Goal: Information Seeking & Learning: Learn about a topic

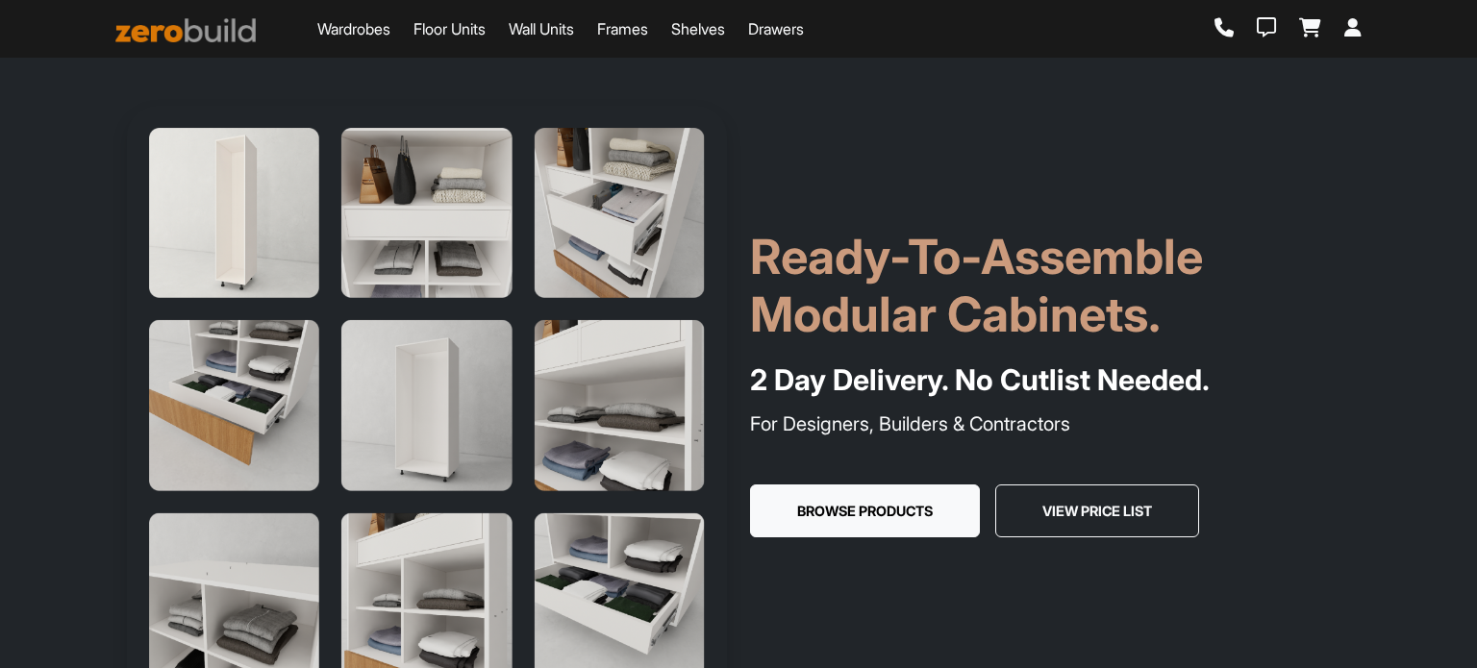
click at [535, 14] on div "Wardrobes Floor Units Wall Units Frames Shelves Drawers" at bounding box center [459, 29] width 688 height 38
click at [541, 19] on link "Wall Units" at bounding box center [541, 28] width 65 height 23
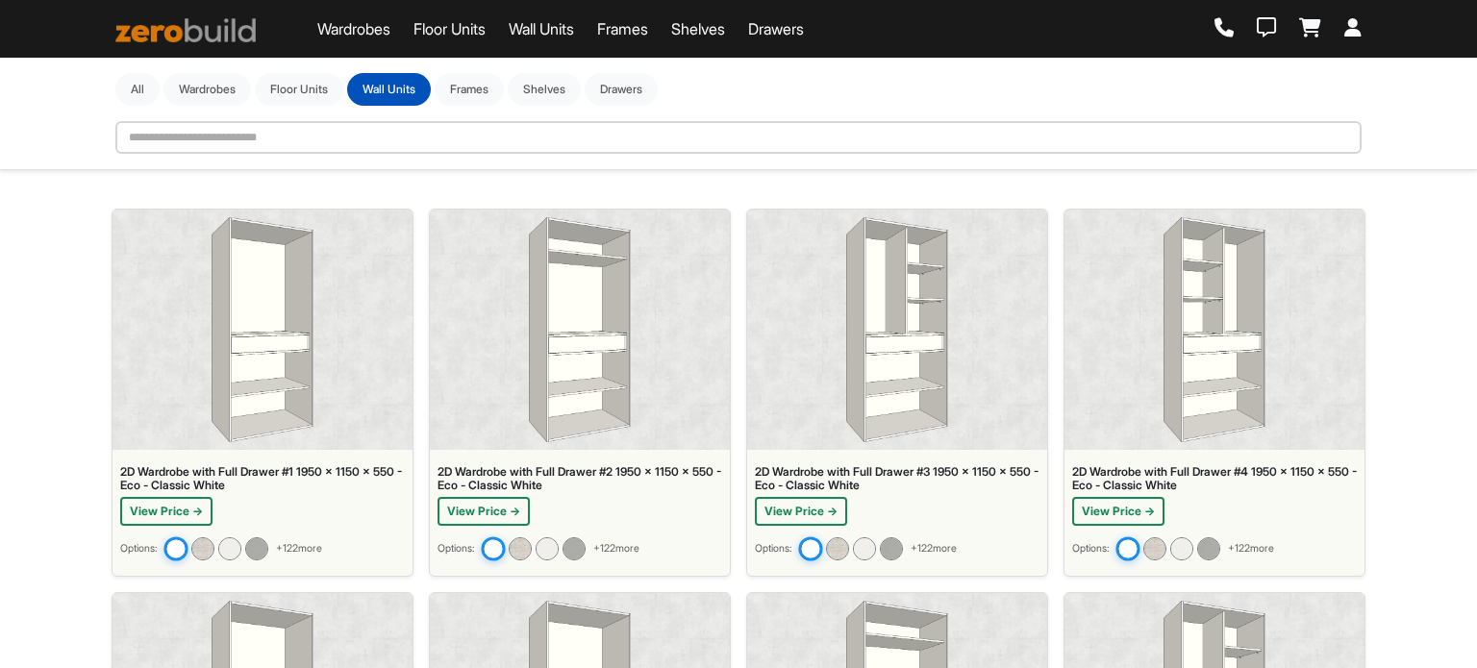
click at [227, 33] on img at bounding box center [185, 30] width 140 height 24
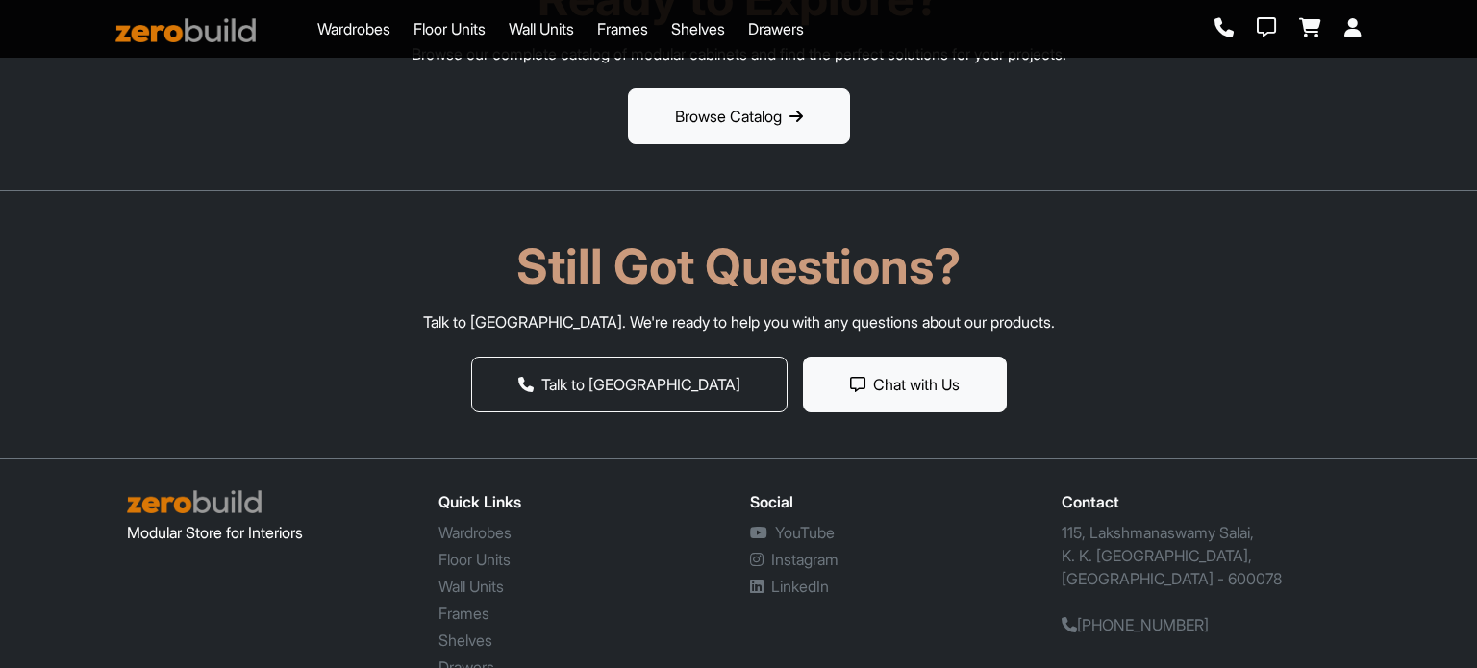
scroll to position [3942, 0]
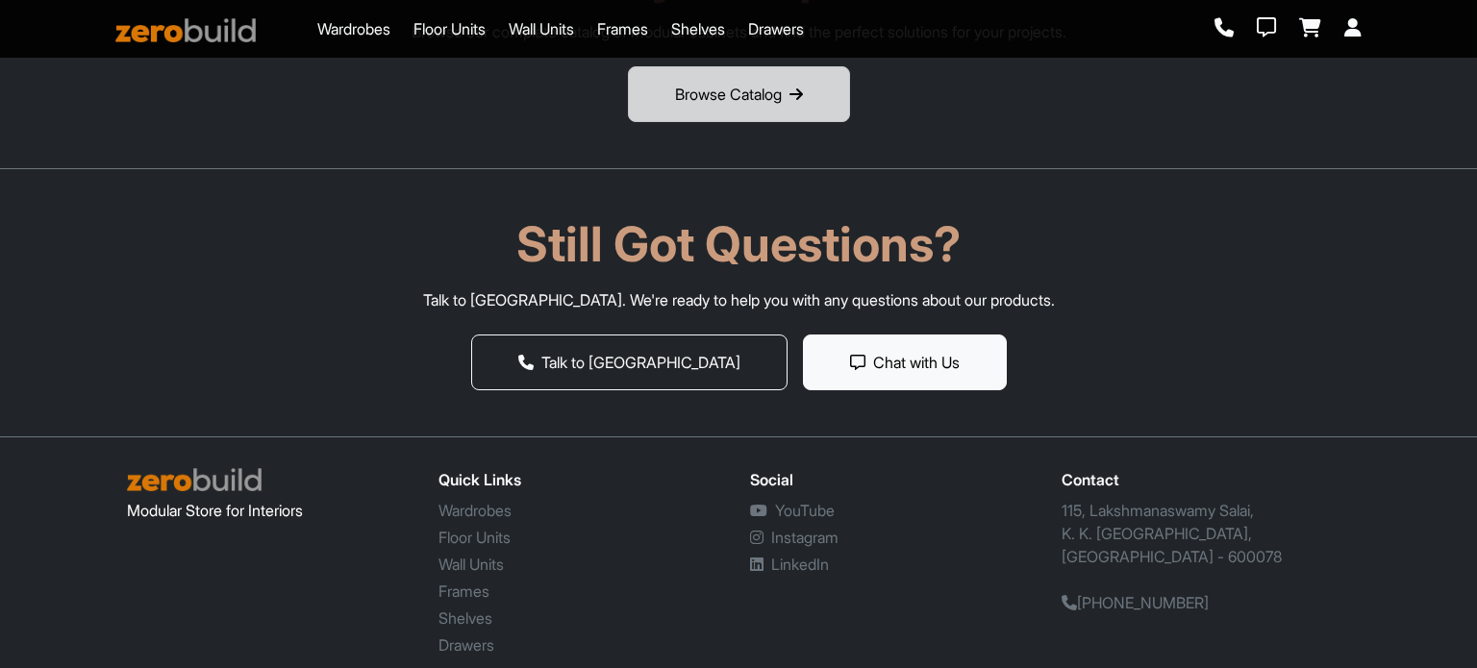
click at [697, 122] on button "Browse Catalog" at bounding box center [739, 94] width 222 height 56
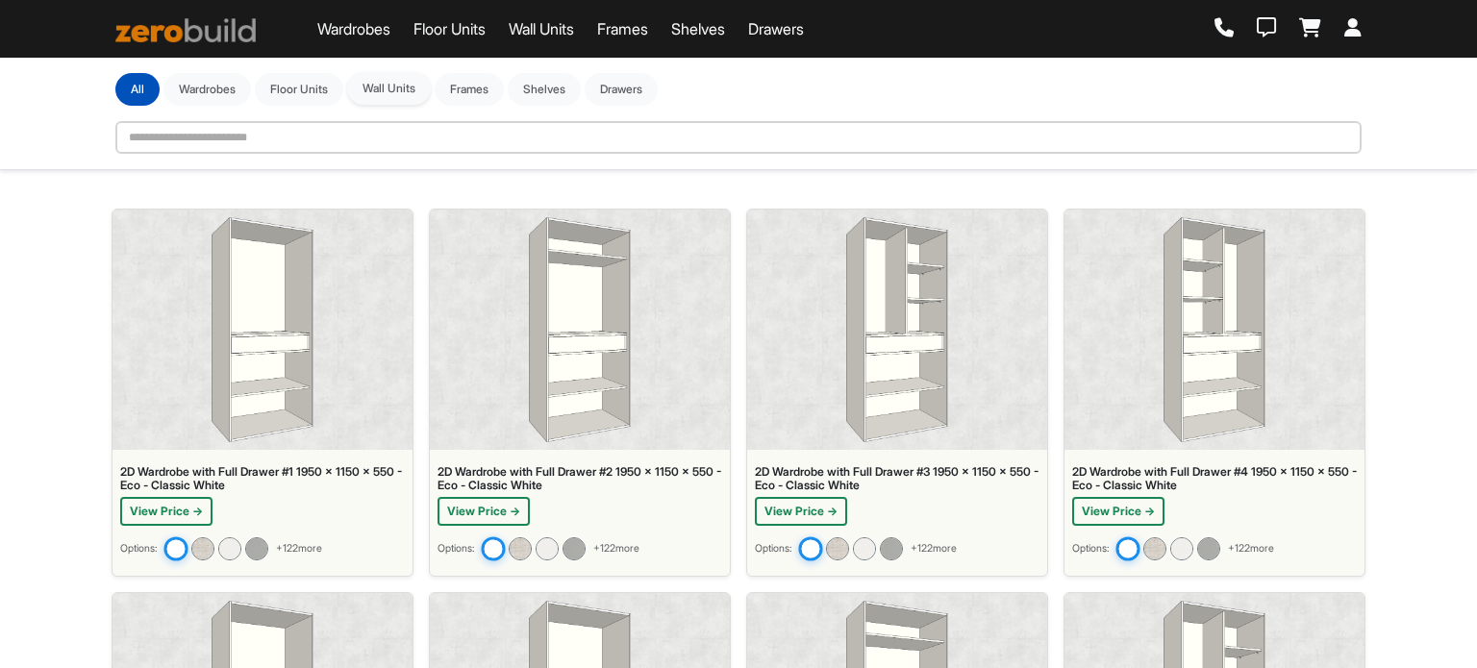
click at [412, 90] on button "Wall Units" at bounding box center [389, 88] width 84 height 33
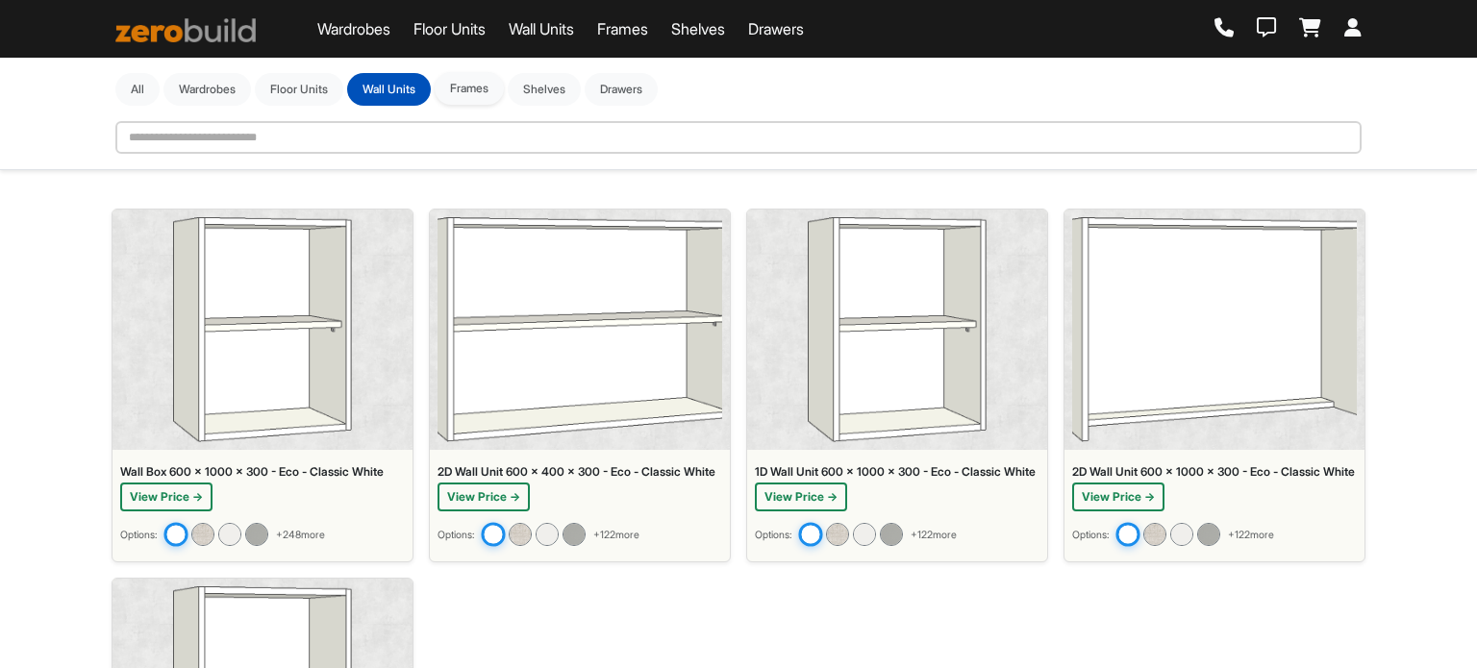
click at [468, 83] on button "Frames" at bounding box center [469, 88] width 69 height 33
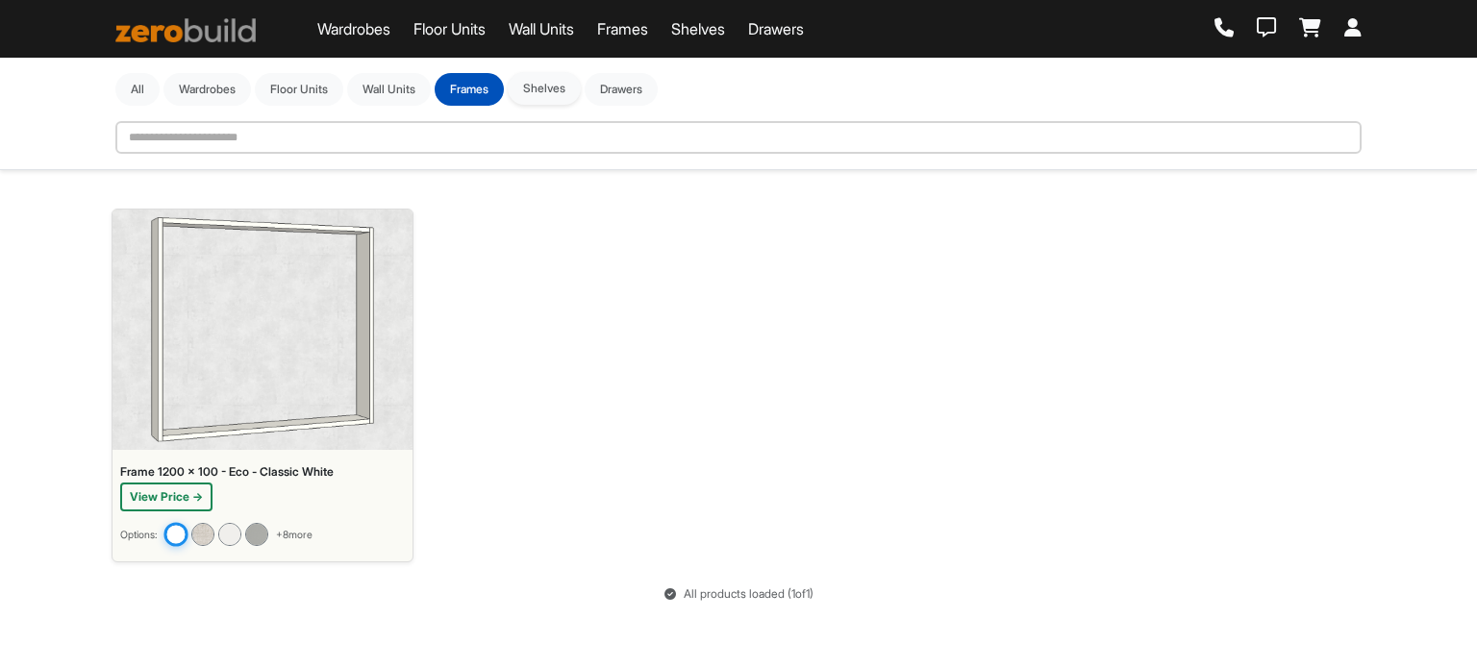
click at [535, 75] on button "Shelves" at bounding box center [544, 88] width 73 height 33
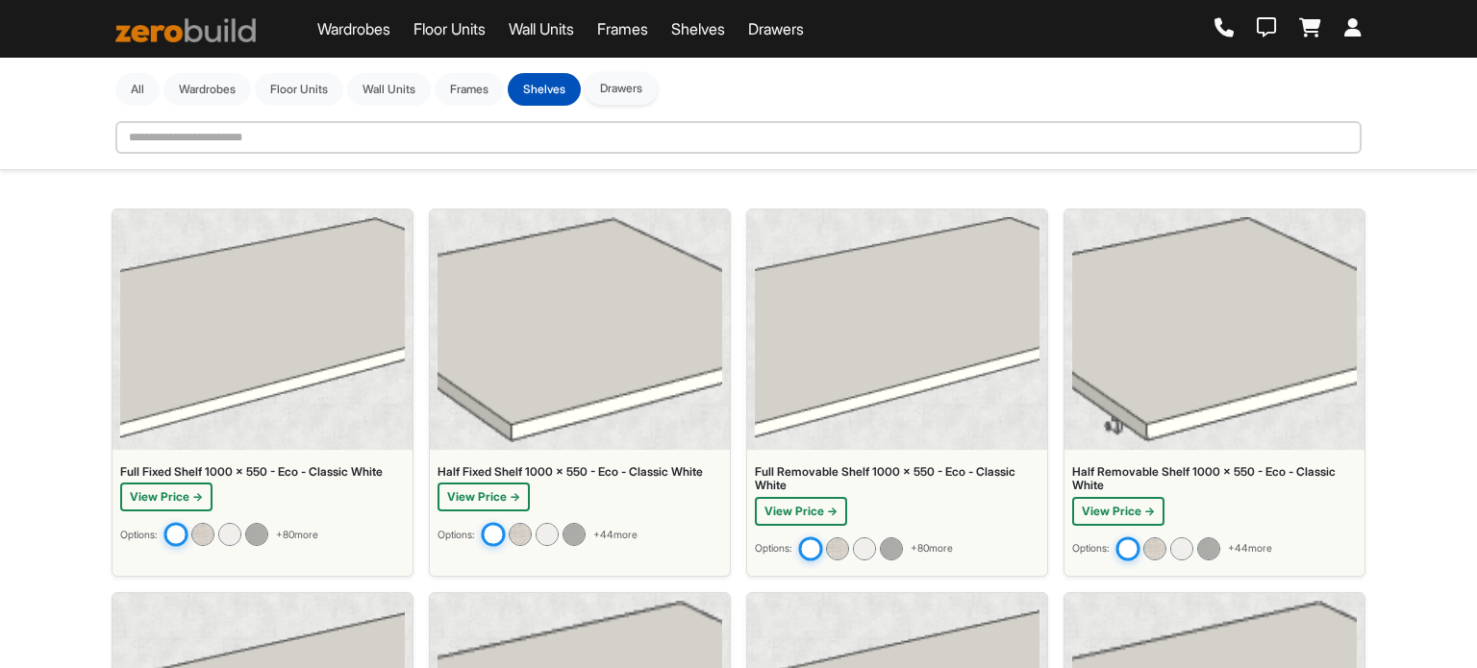
click at [628, 95] on button "Drawers" at bounding box center [621, 88] width 73 height 33
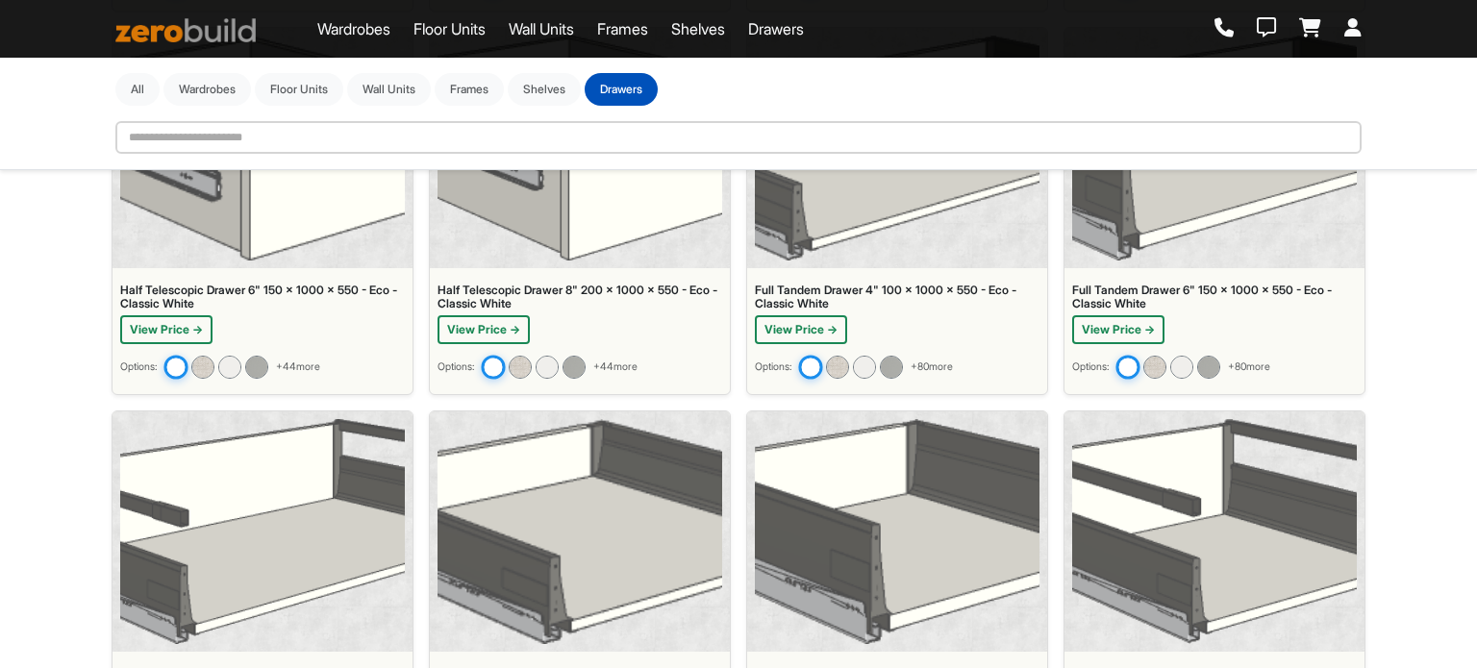
scroll to position [542, 0]
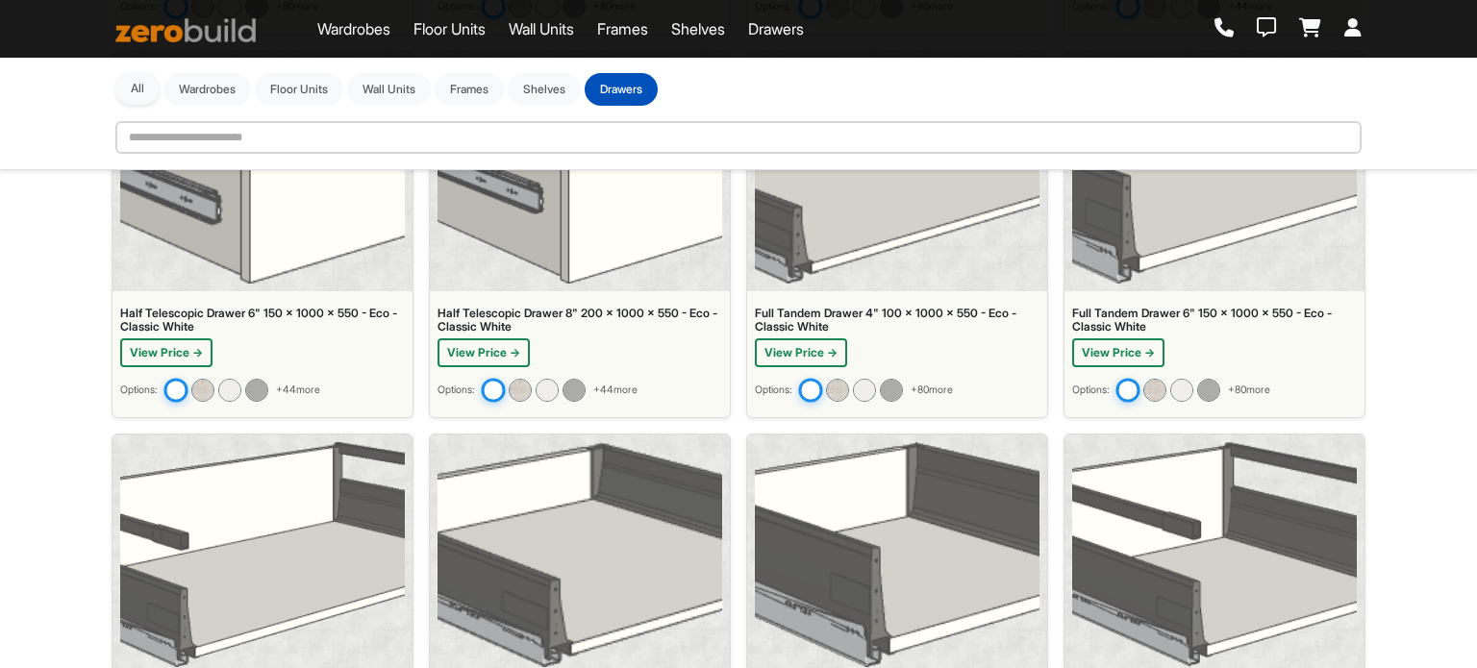
click at [138, 83] on button "All" at bounding box center [137, 88] width 44 height 33
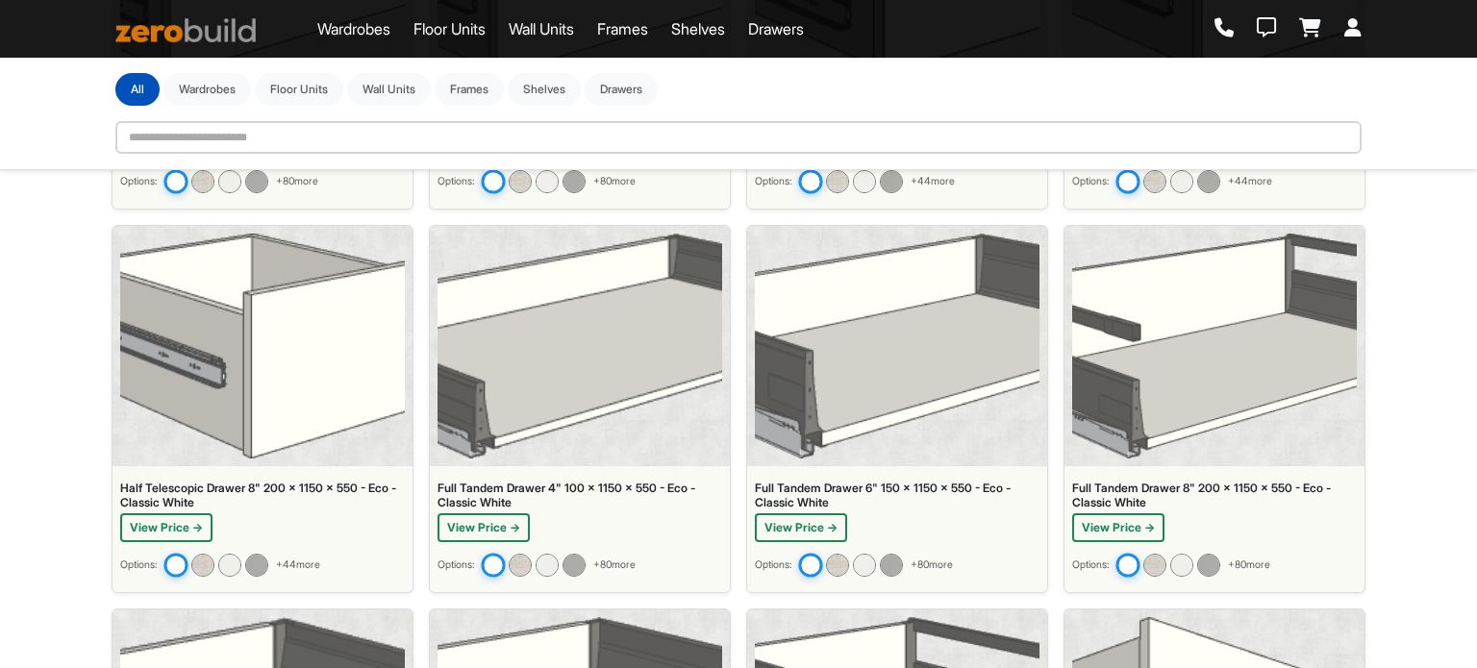
scroll to position [5789, 0]
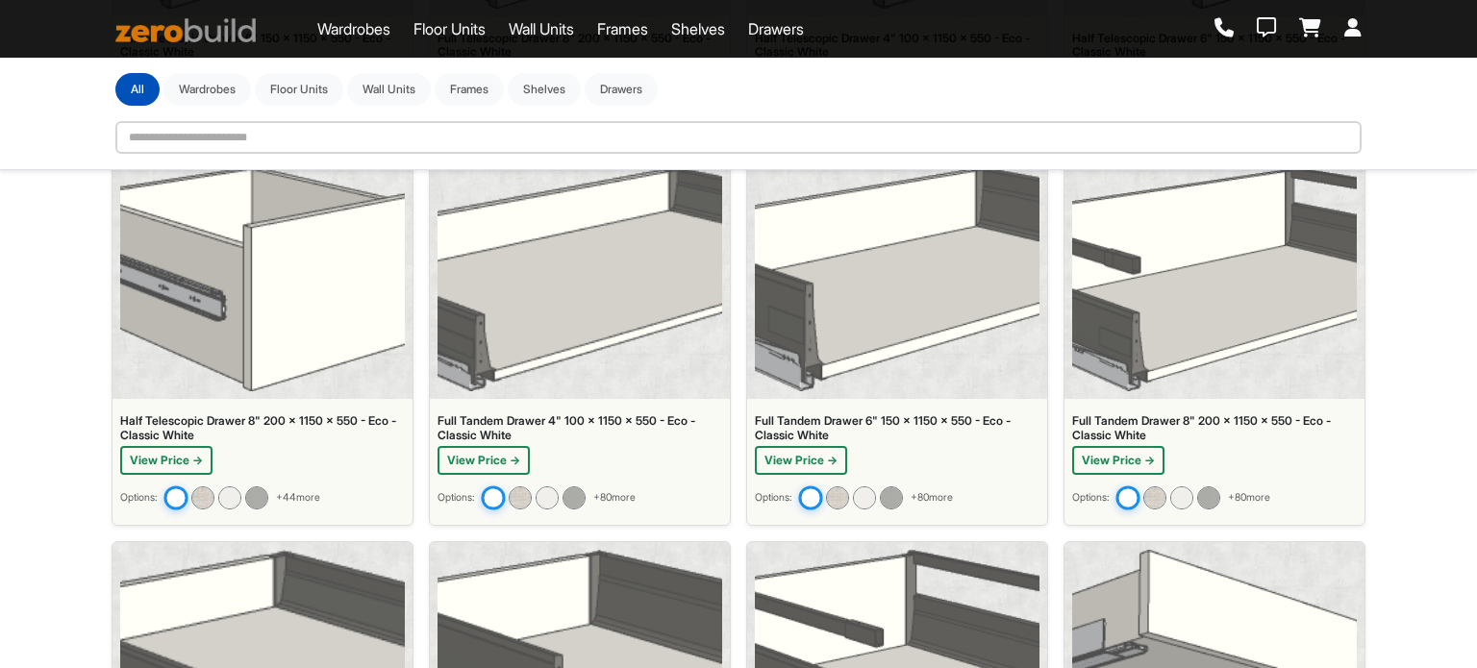
click at [365, 25] on link "Wardrobes" at bounding box center [353, 28] width 73 height 23
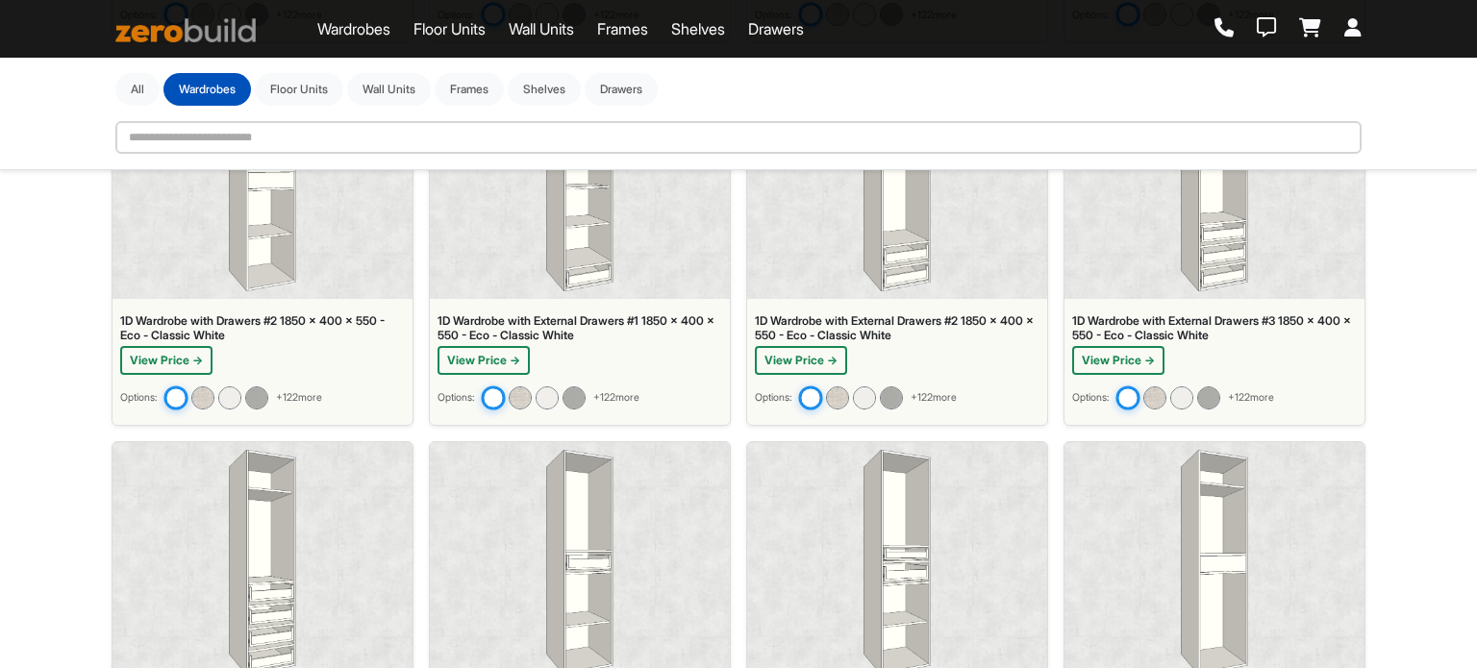
scroll to position [2834, 0]
click at [312, 80] on button "Floor Units" at bounding box center [299, 88] width 88 height 33
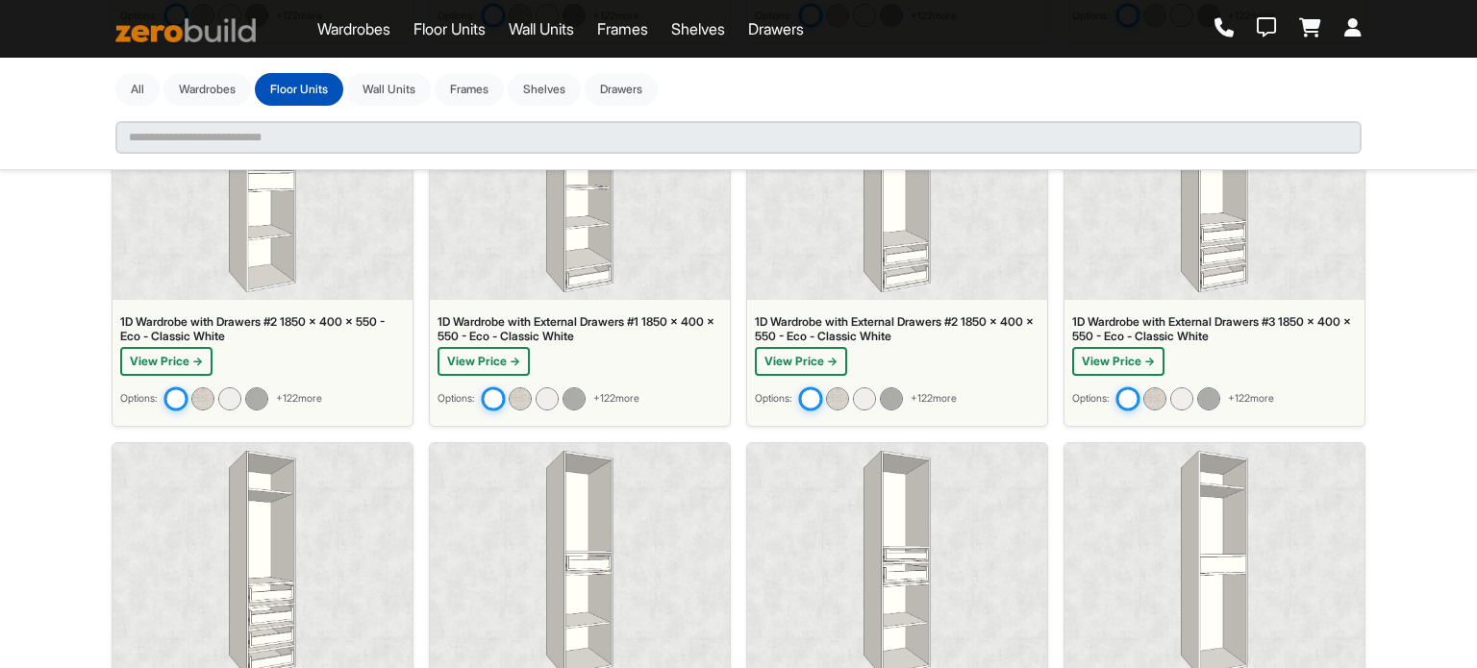
scroll to position [0, 0]
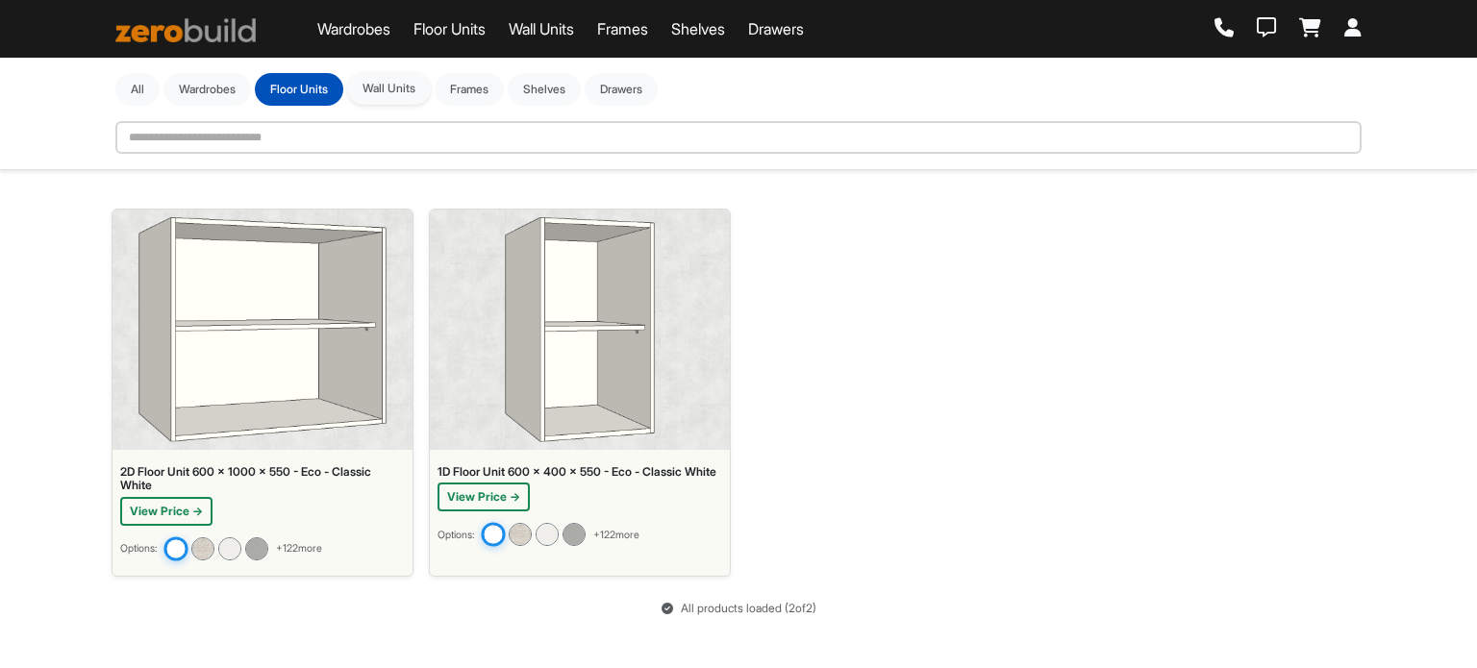
click at [403, 90] on button "Wall Units" at bounding box center [389, 88] width 84 height 33
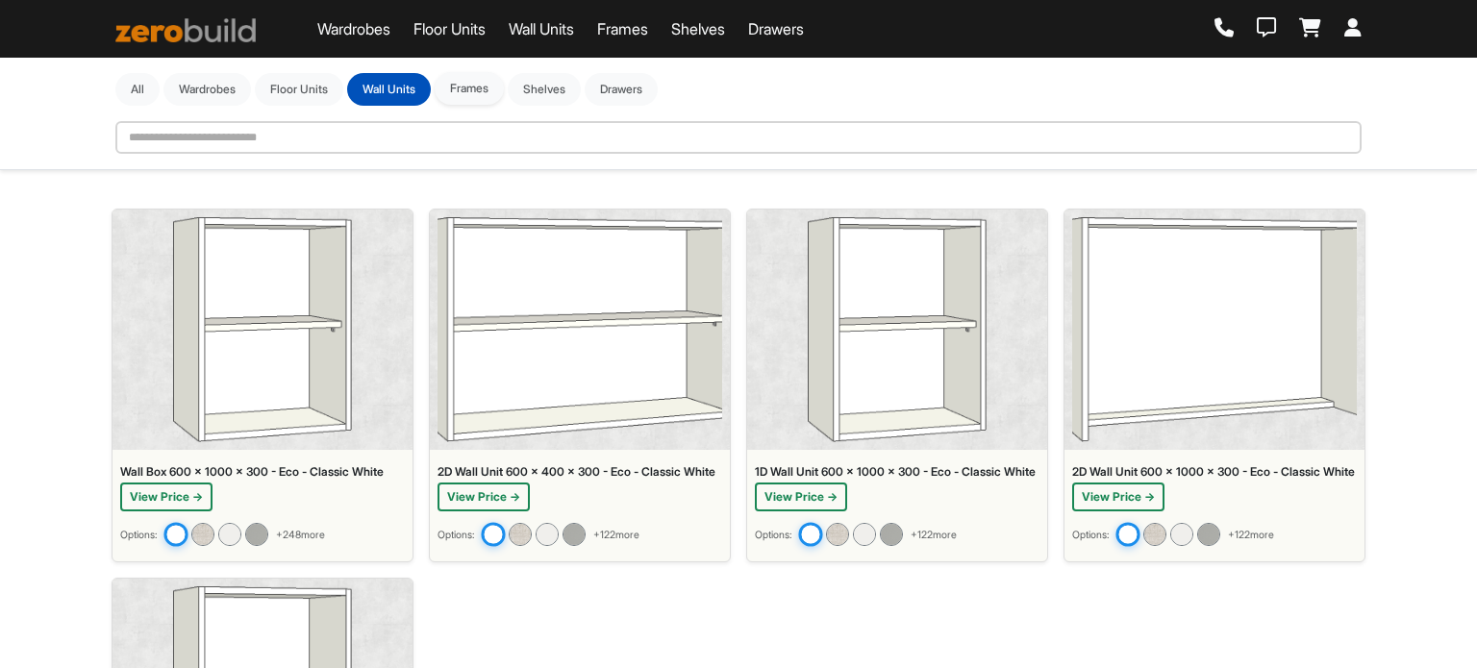
click at [472, 86] on button "Frames" at bounding box center [469, 88] width 69 height 33
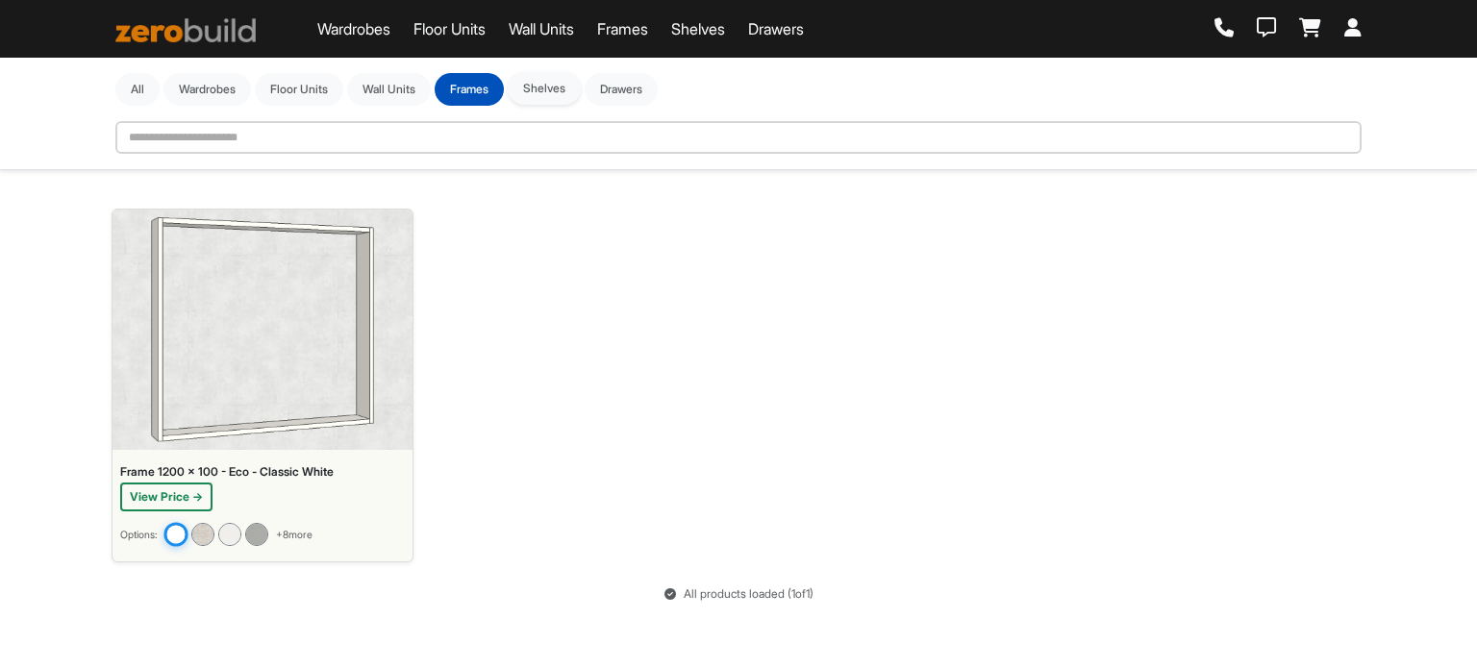
click at [562, 92] on button "Shelves" at bounding box center [544, 88] width 73 height 33
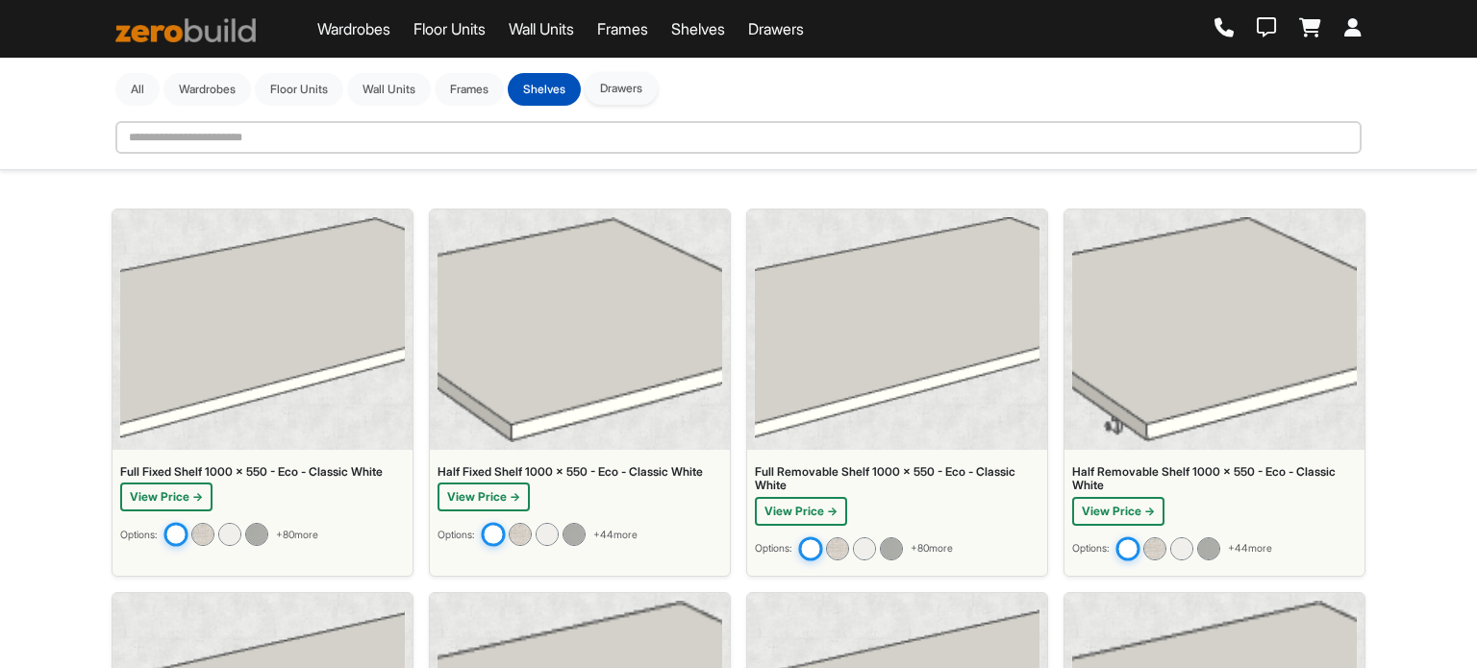
click at [628, 85] on button "Drawers" at bounding box center [621, 88] width 73 height 33
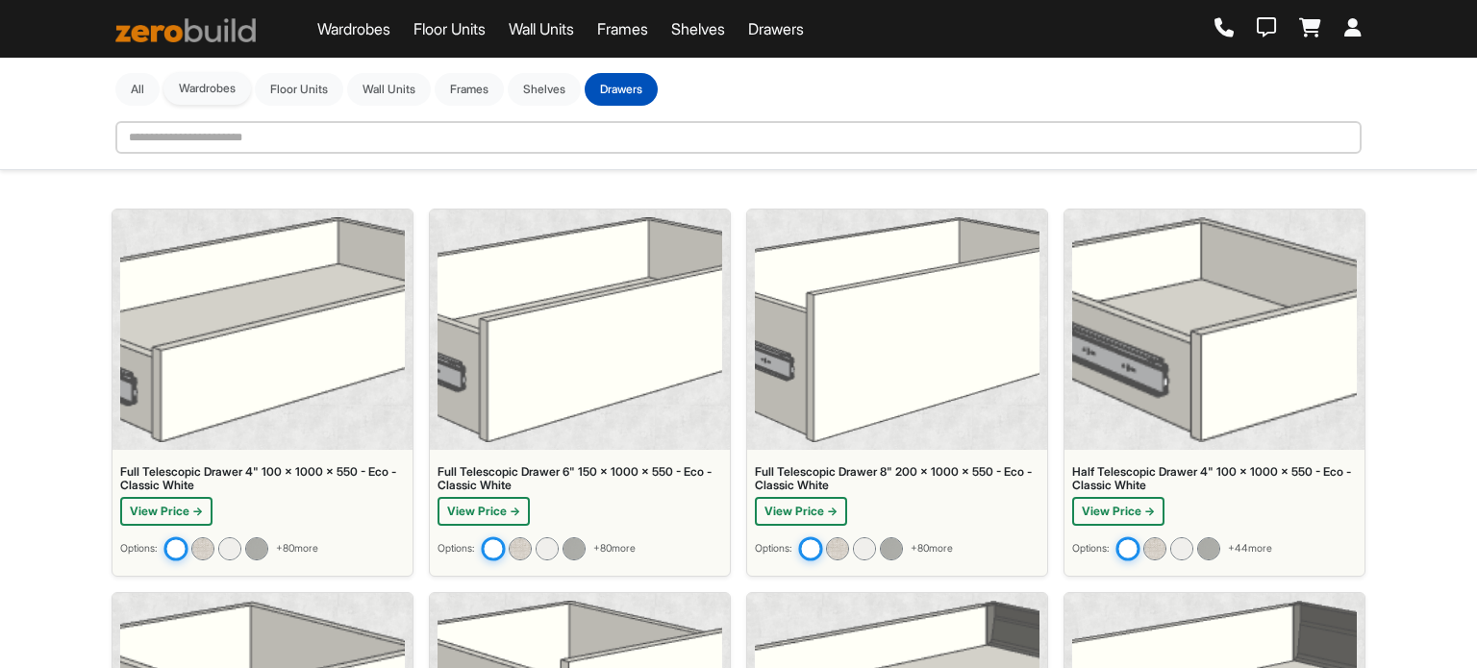
click at [187, 88] on button "Wardrobes" at bounding box center [207, 88] width 88 height 33
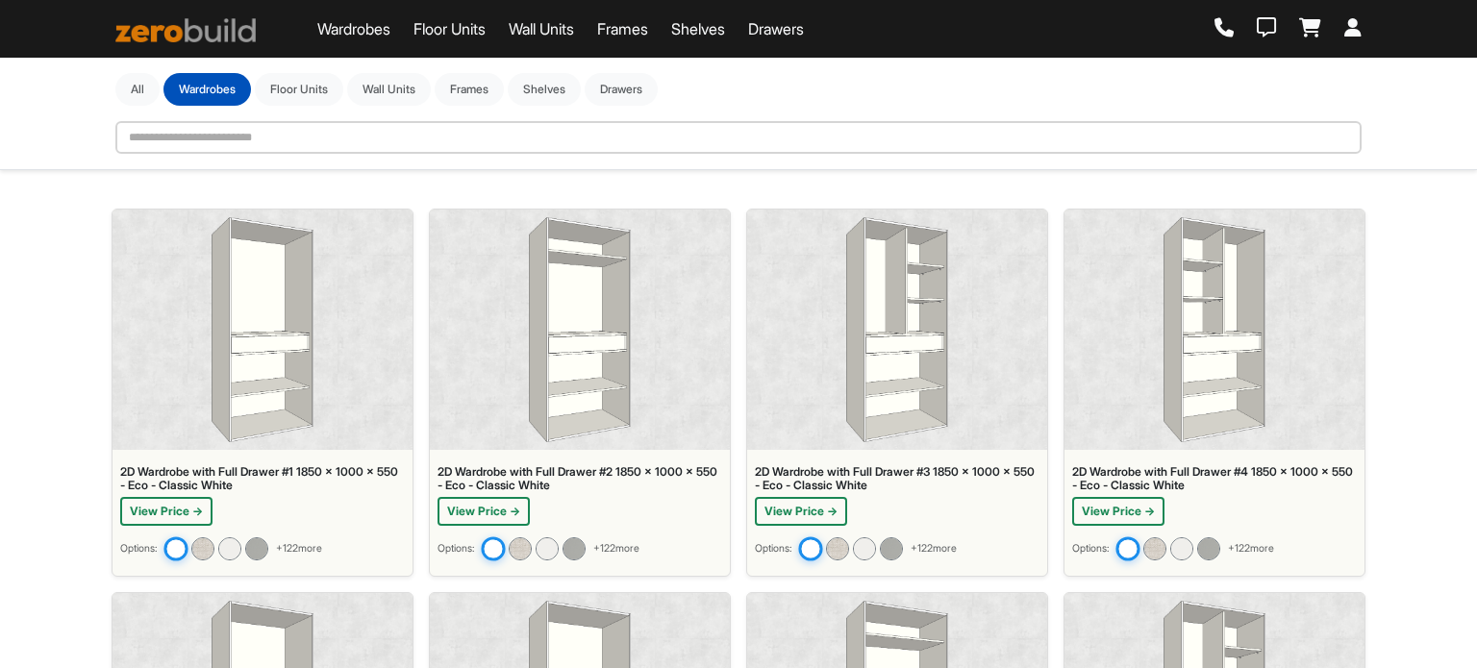
click at [870, 380] on img at bounding box center [897, 329] width 102 height 225
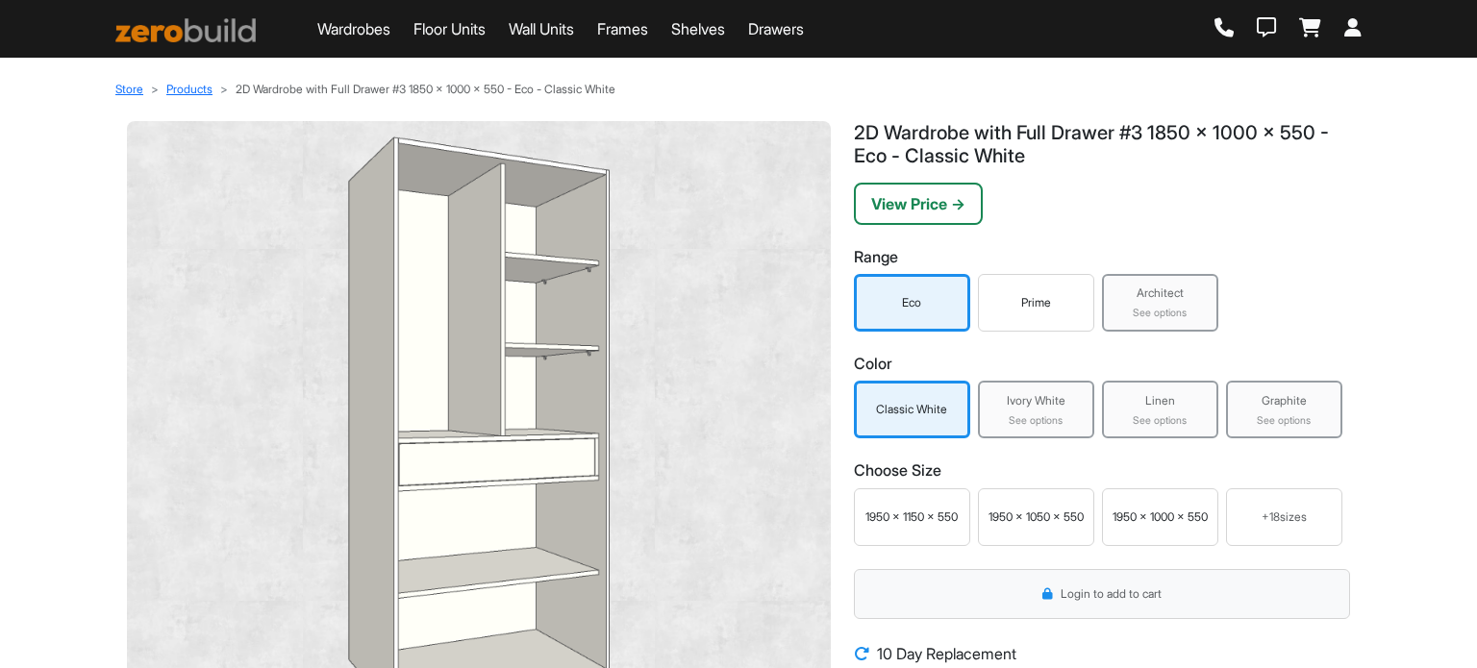
click at [1165, 312] on div "See options" at bounding box center [1160, 313] width 105 height 15
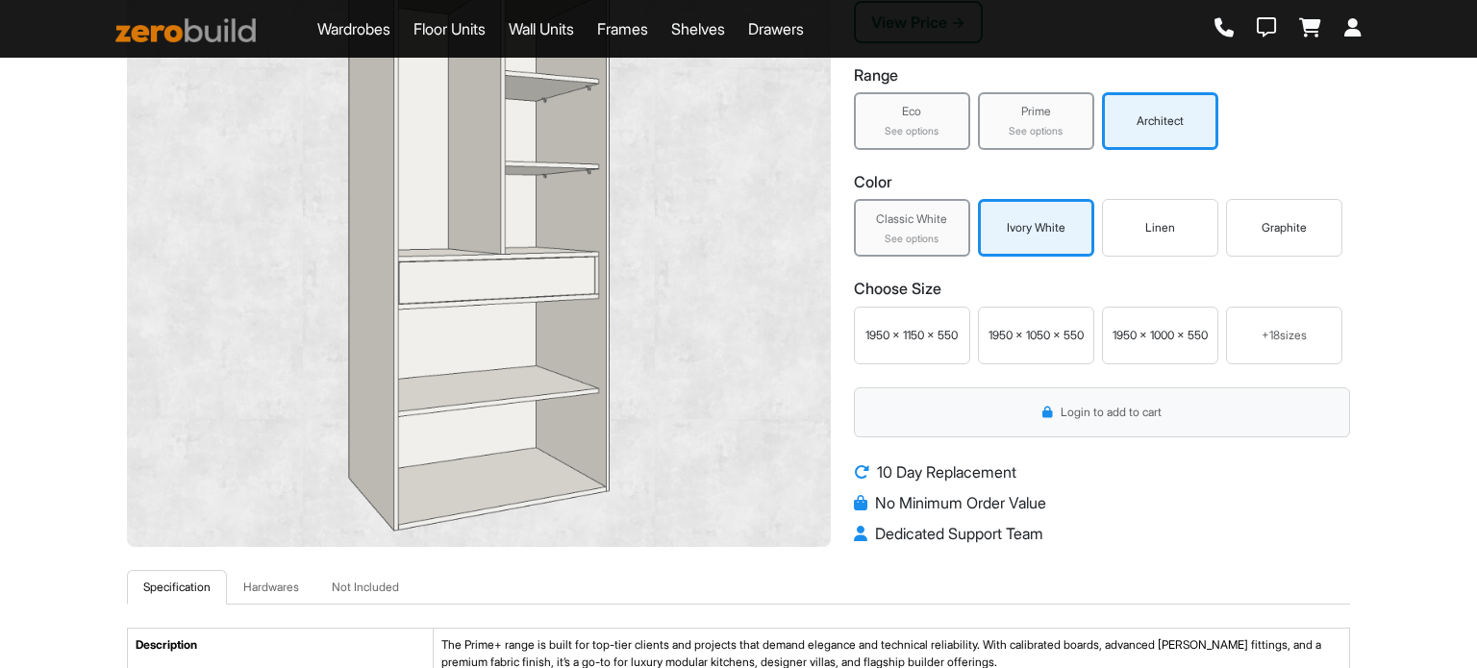
scroll to position [192, 0]
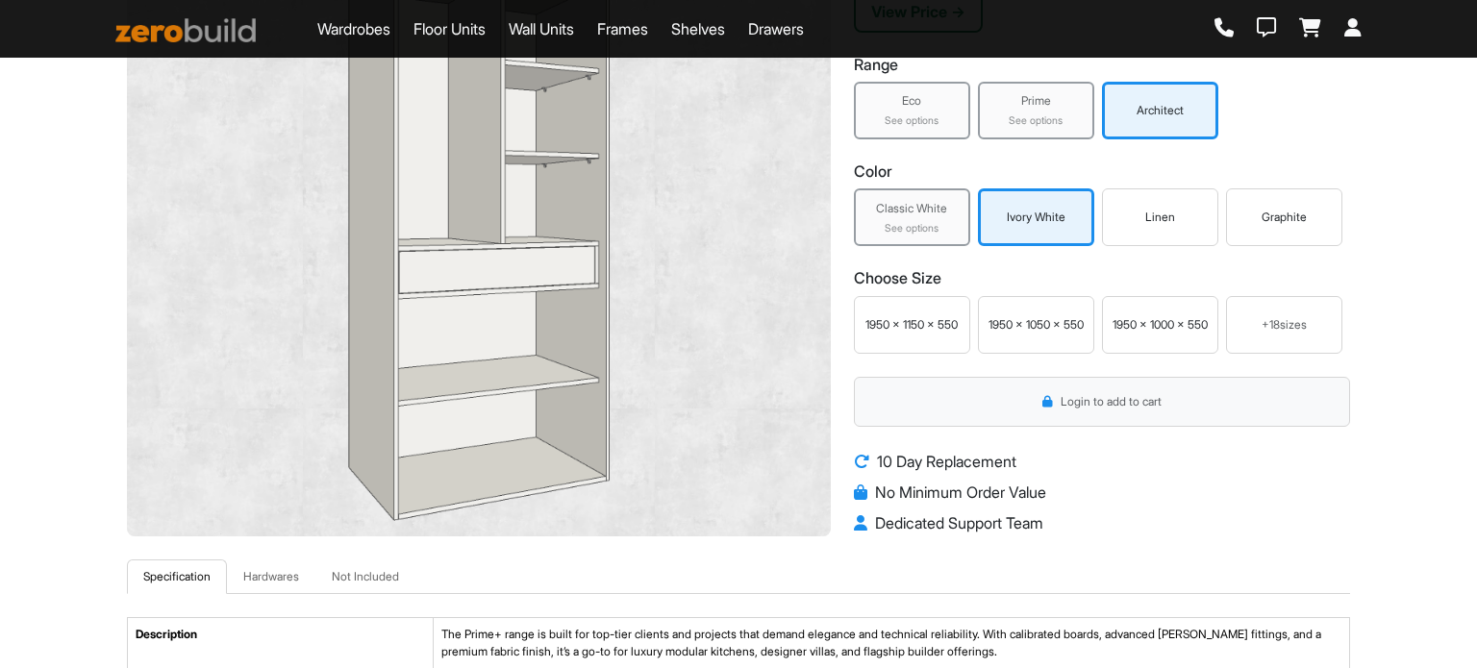
click at [1184, 330] on div "1950 x 1000 x 550" at bounding box center [1160, 324] width 107 height 17
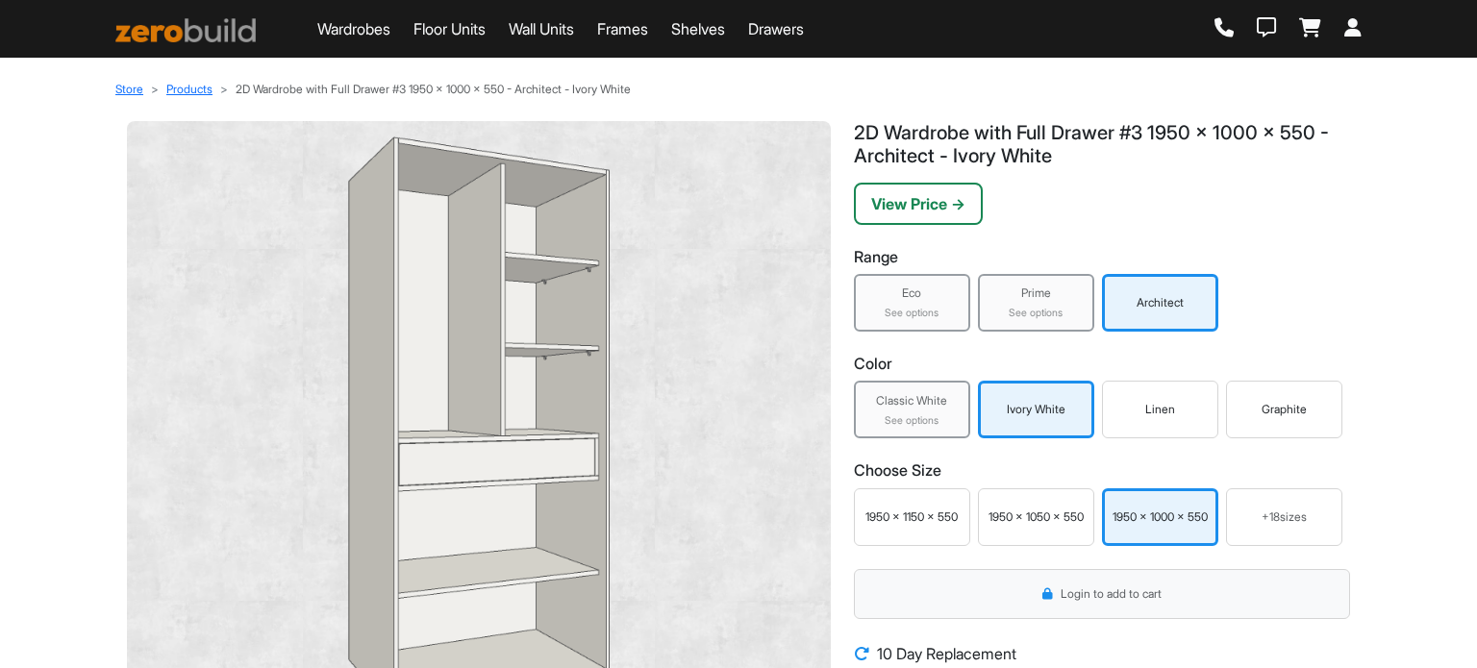
click at [952, 225] on div "2D Wardrobe with Full Drawer #3 1950 x 1000 x 550 - Architect - Ivory White Vie…" at bounding box center [1101, 436] width 519 height 631
click at [950, 220] on button "View Price →" at bounding box center [918, 204] width 129 height 42
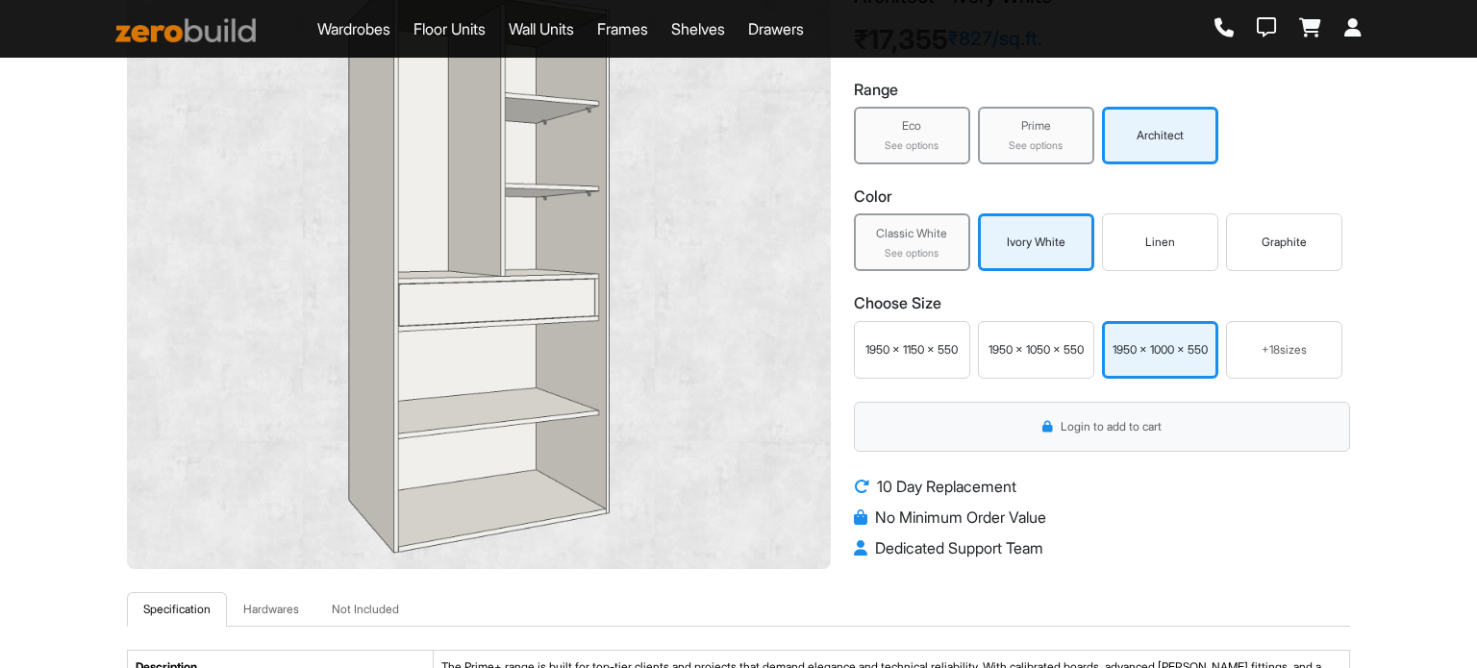
scroll to position [192, 0]
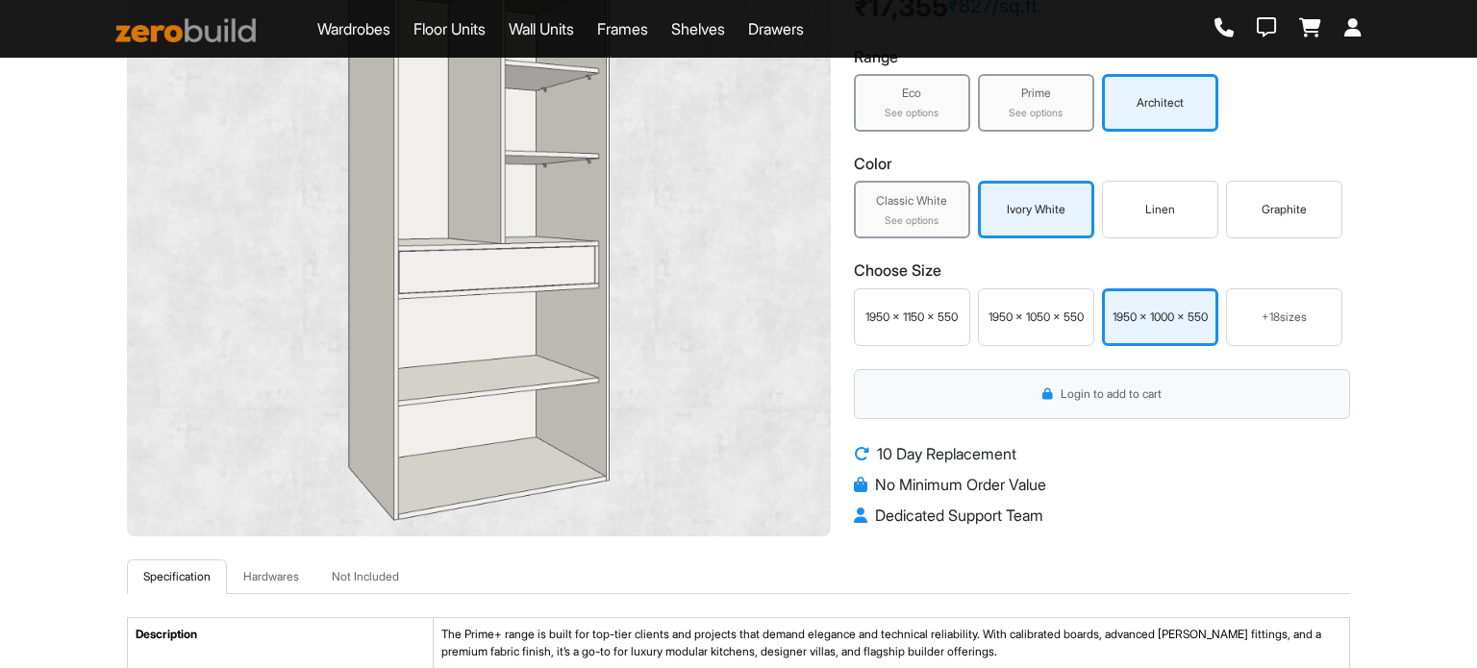
click at [1308, 327] on div "+ 18 sizes" at bounding box center [1284, 317] width 116 height 58
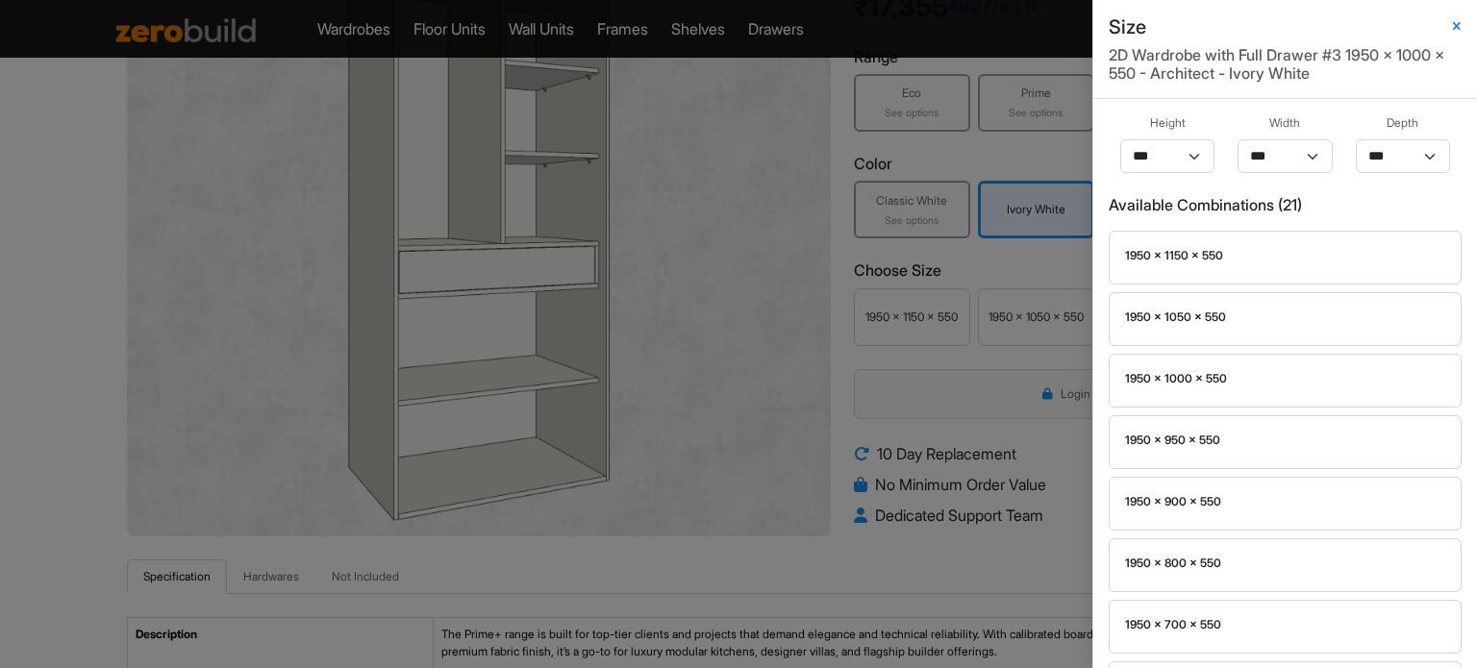
click at [1204, 266] on div "1950 x 1150 x 550" at bounding box center [1285, 257] width 320 height 21
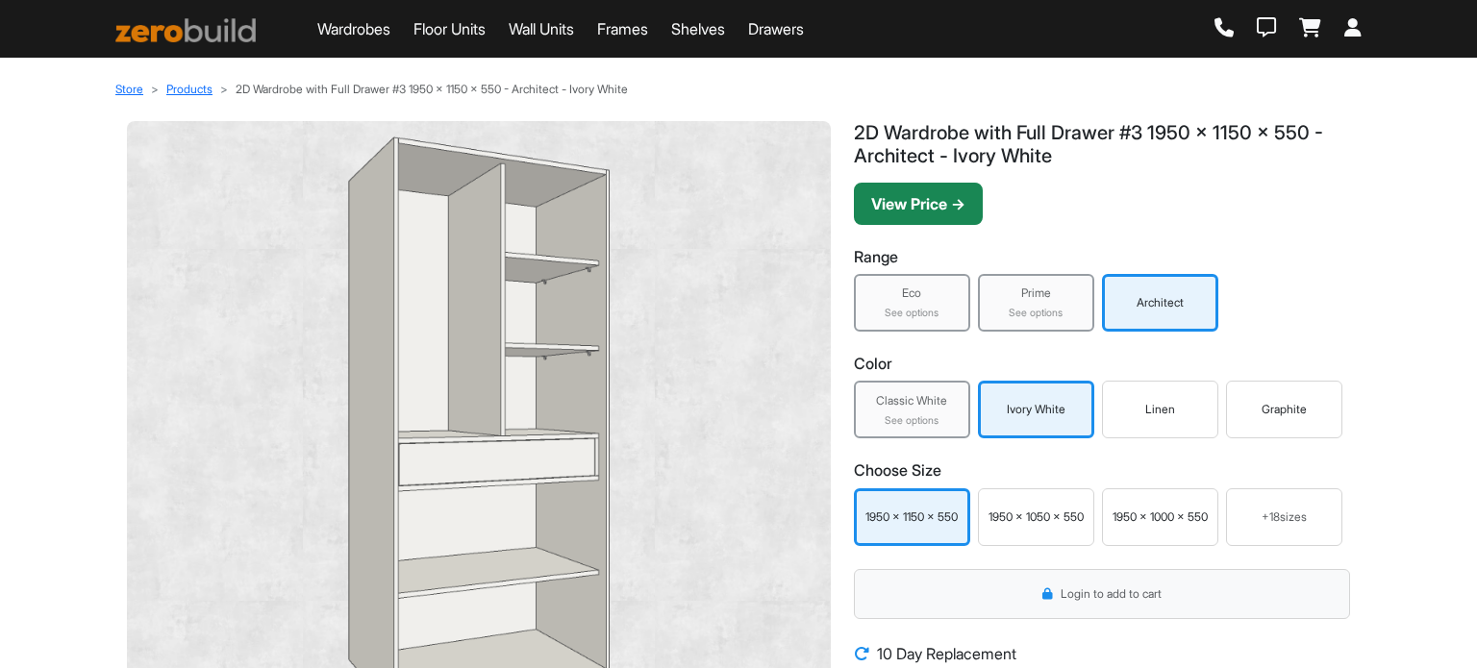
click at [927, 206] on button "View Price →" at bounding box center [918, 204] width 129 height 42
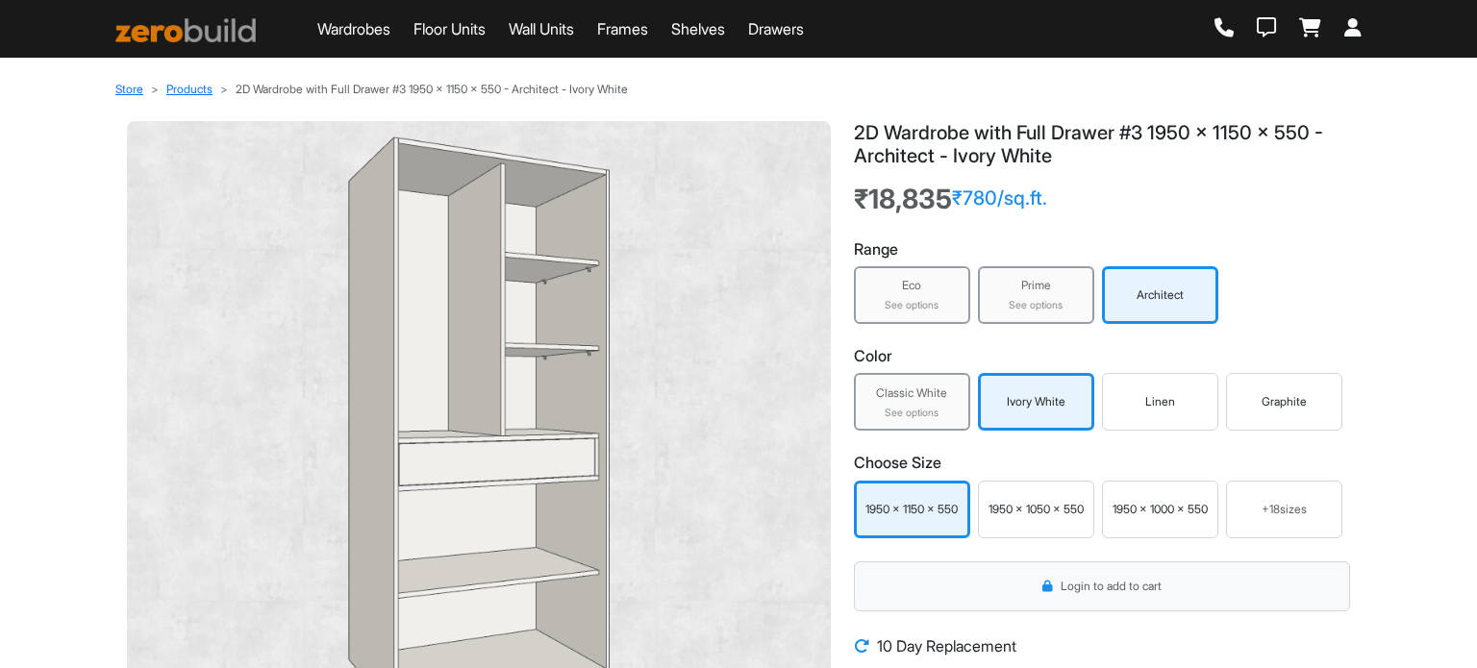
click at [182, 36] on img at bounding box center [185, 30] width 140 height 24
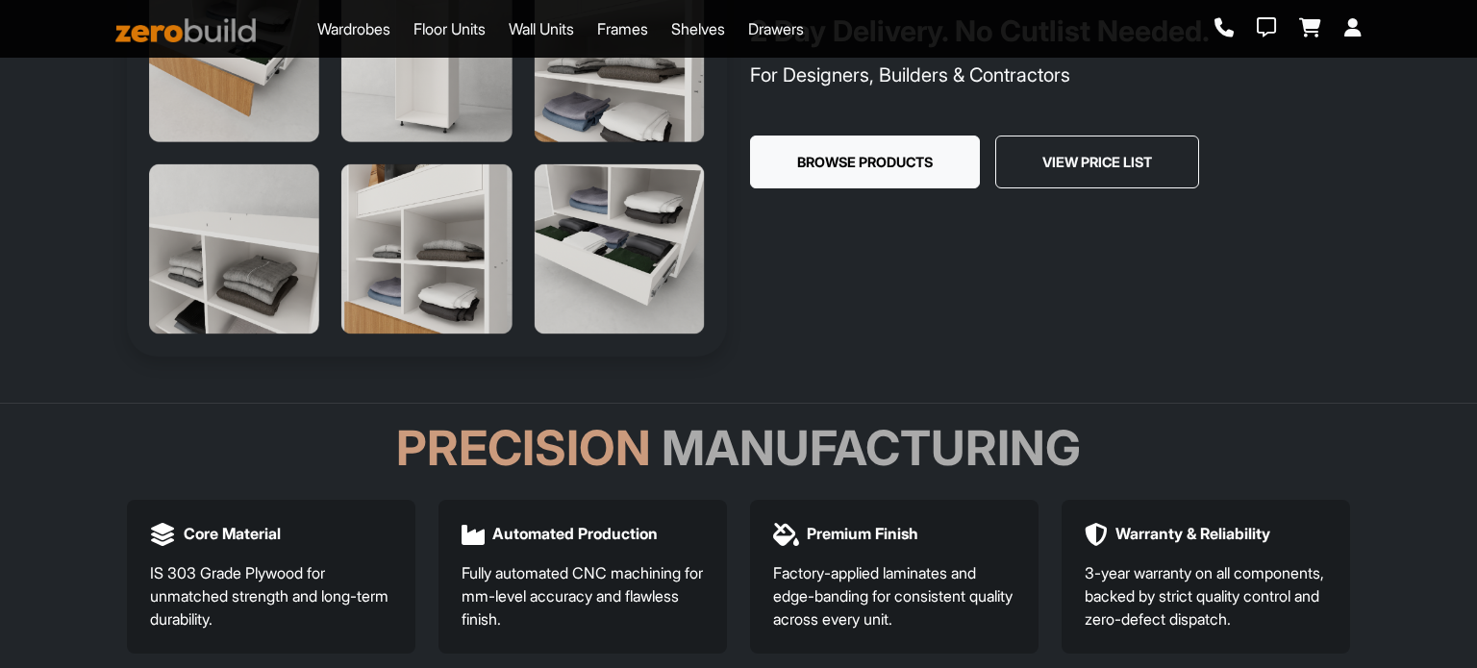
scroll to position [385, 0]
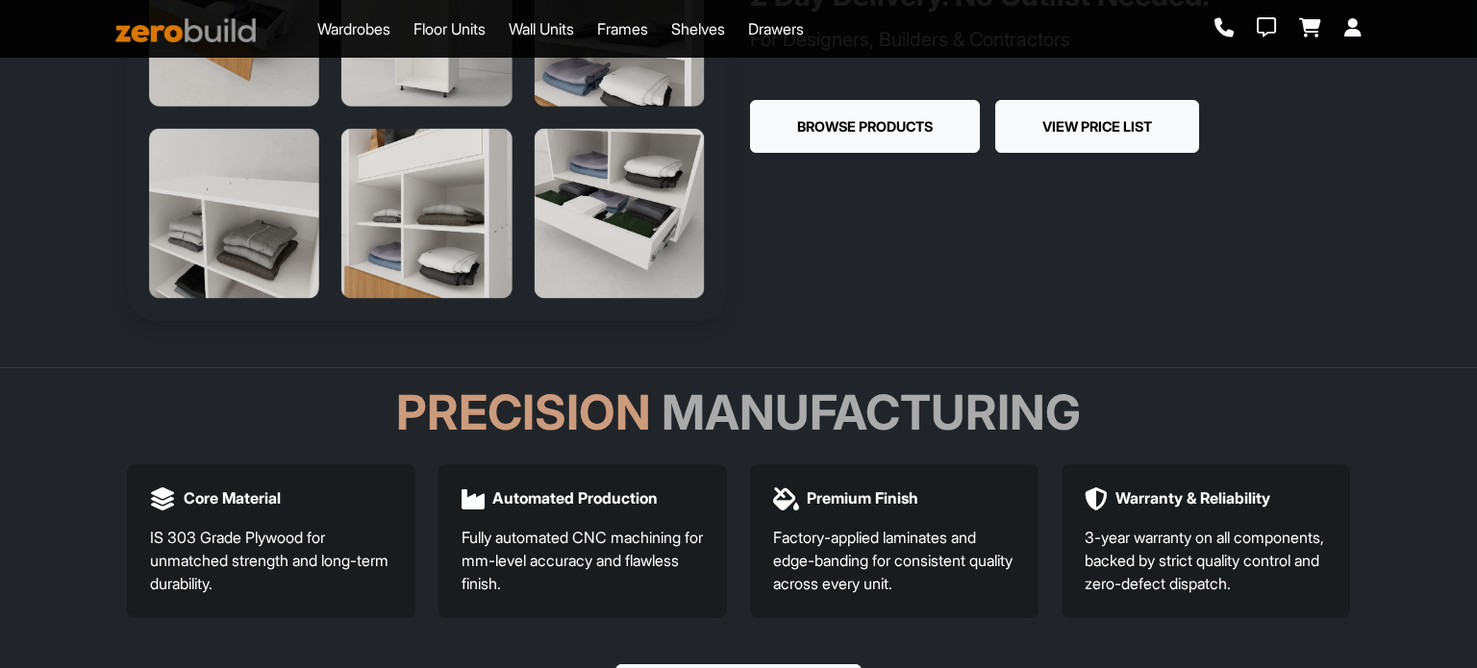
click at [1078, 112] on button "View Price List" at bounding box center [1097, 127] width 204 height 54
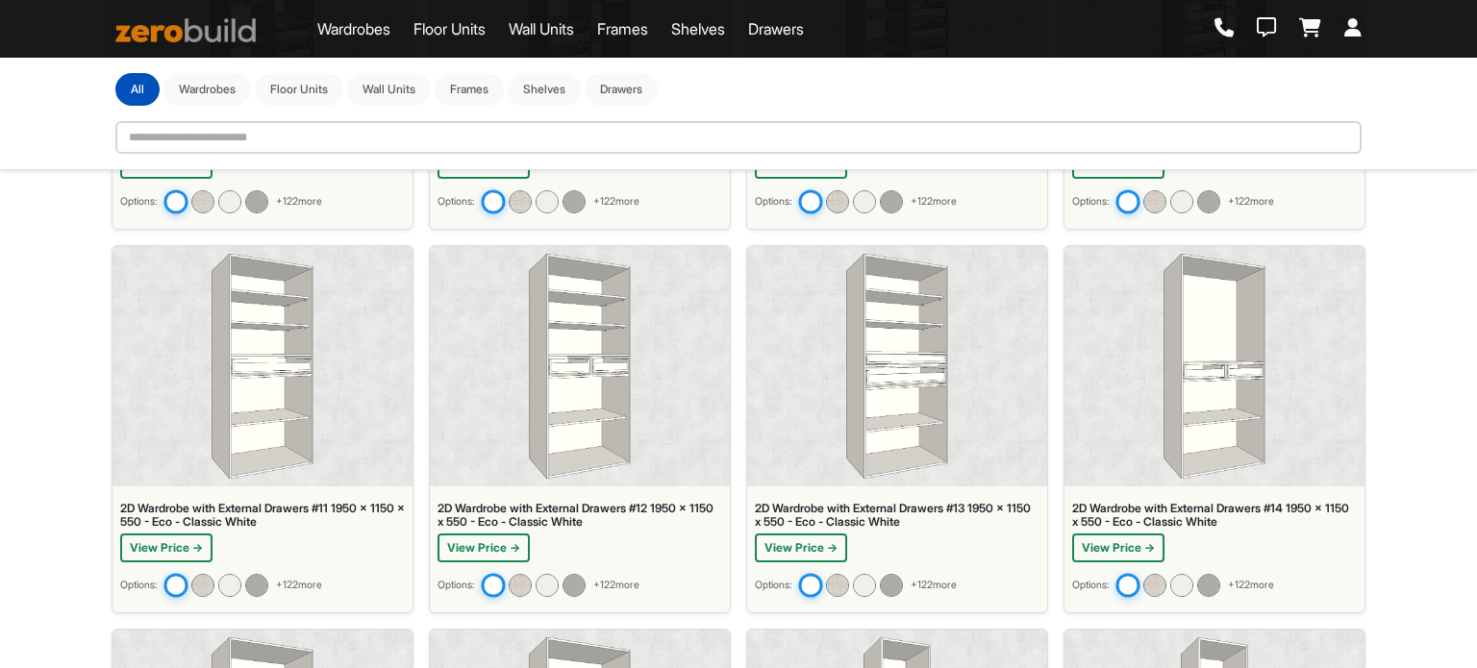
scroll to position [2554, 0]
